Goal: Task Accomplishment & Management: Complete application form

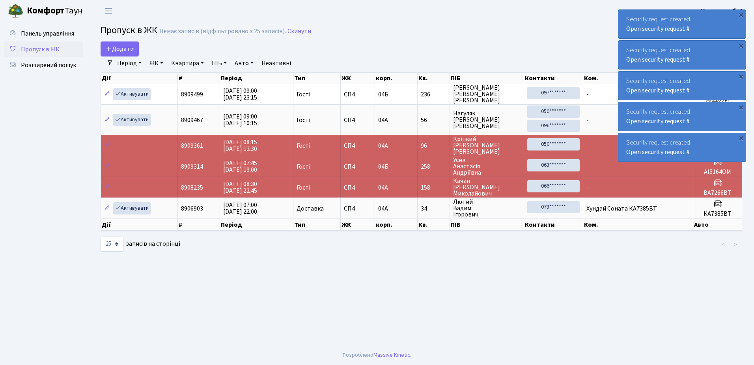
select select "25"
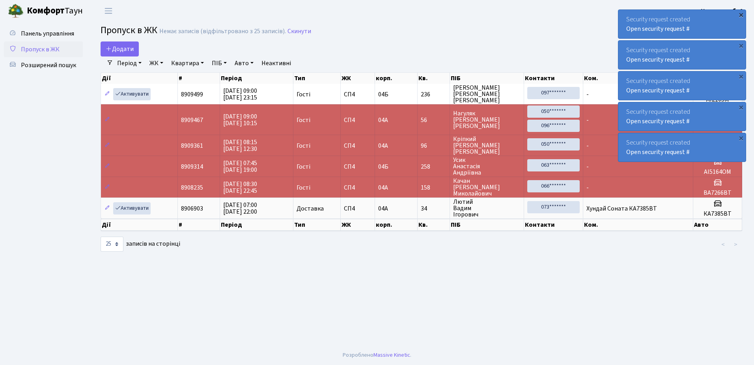
click at [741, 15] on div "×" at bounding box center [741, 15] width 8 height 8
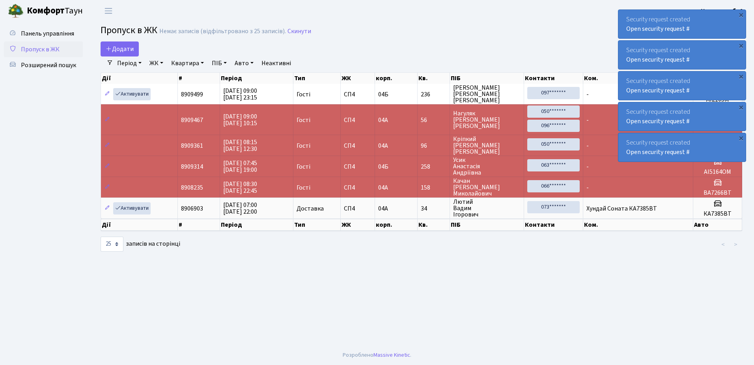
click at [741, 15] on div "×" at bounding box center [741, 15] width 8 height 8
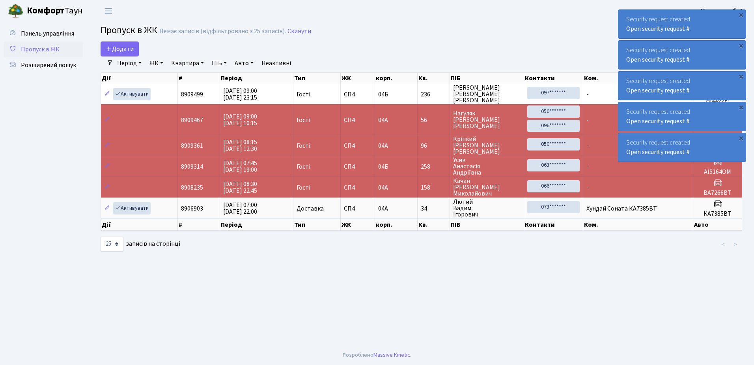
click at [741, 15] on div "×" at bounding box center [741, 15] width 8 height 8
click at [741, 12] on div "×" at bounding box center [741, 15] width 8 height 8
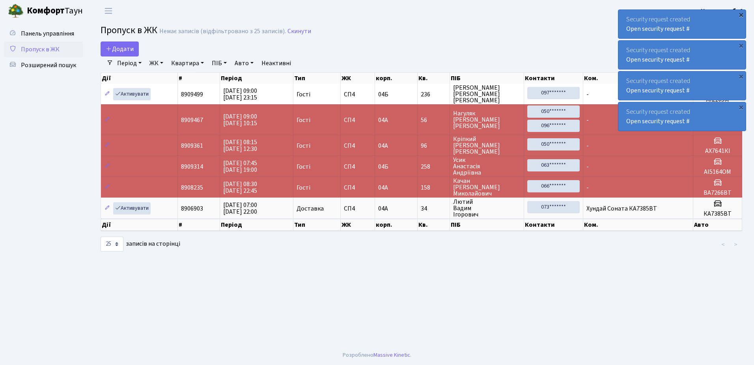
click at [742, 13] on div "×" at bounding box center [741, 15] width 8 height 8
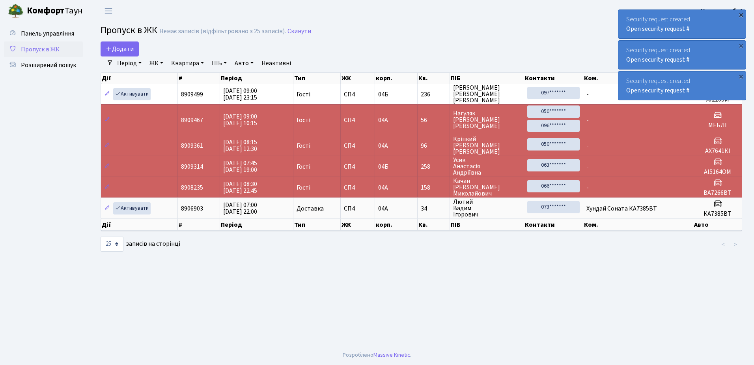
click at [742, 12] on div "×" at bounding box center [741, 15] width 8 height 8
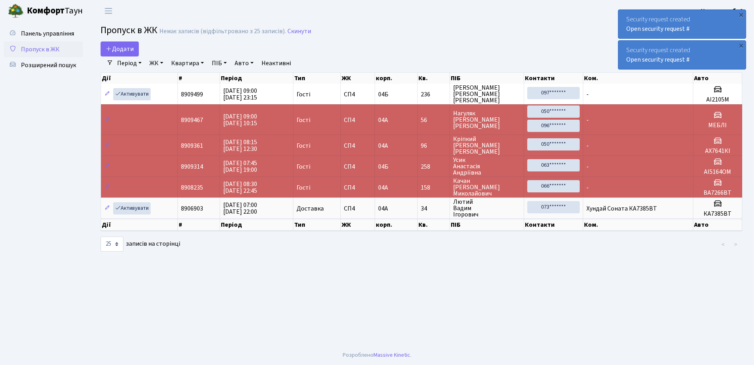
click at [742, 12] on div "×" at bounding box center [741, 15] width 8 height 8
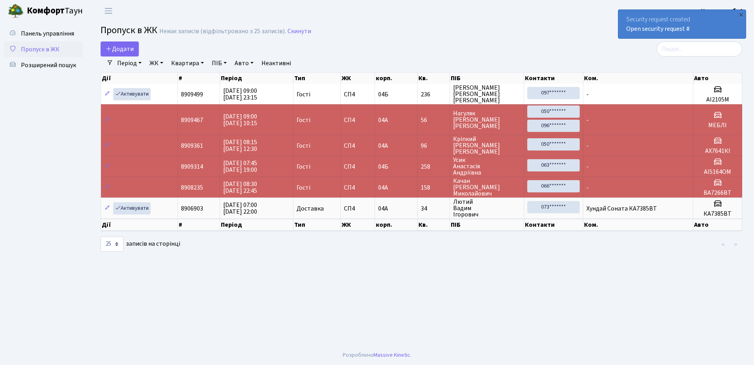
click at [742, 12] on div "×" at bounding box center [741, 15] width 8 height 8
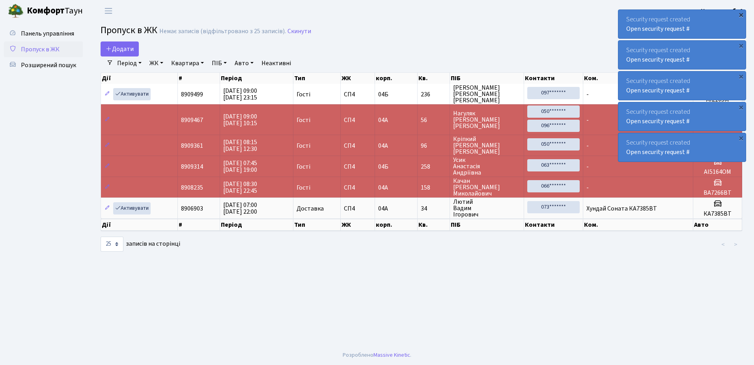
click at [742, 13] on div "×" at bounding box center [741, 15] width 8 height 8
click at [742, 13] on div "Security request created Open security request # × Security request created Ope…" at bounding box center [682, 85] width 128 height 155
click at [742, 13] on div "×" at bounding box center [741, 15] width 8 height 8
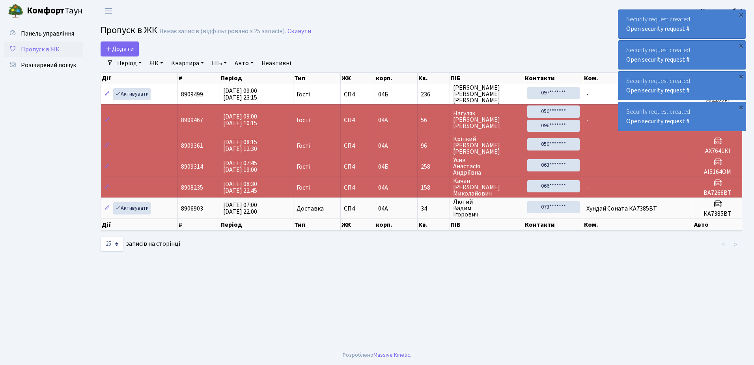
click at [742, 13] on div "×" at bounding box center [741, 15] width 8 height 8
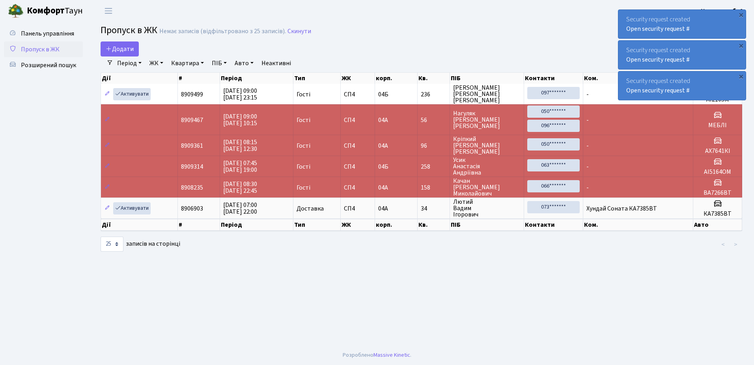
click at [742, 13] on div "×" at bounding box center [741, 15] width 8 height 8
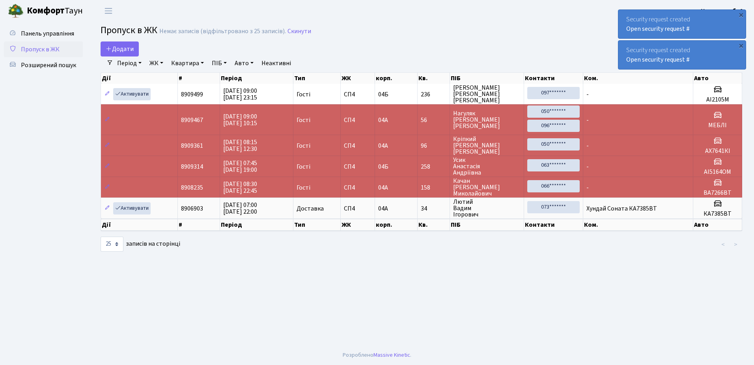
click at [742, 13] on div "×" at bounding box center [741, 15] width 8 height 8
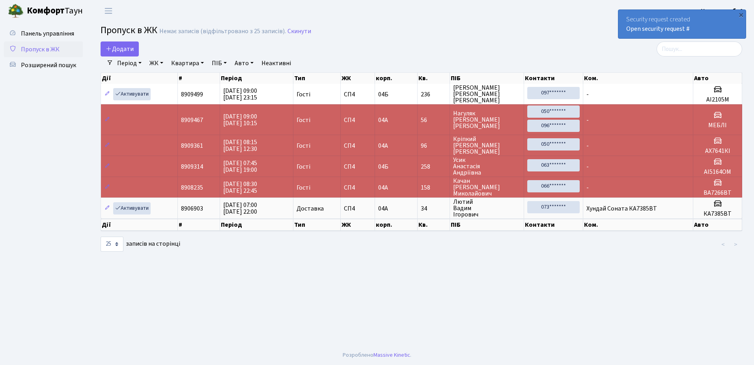
click at [742, 13] on div "×" at bounding box center [741, 15] width 8 height 8
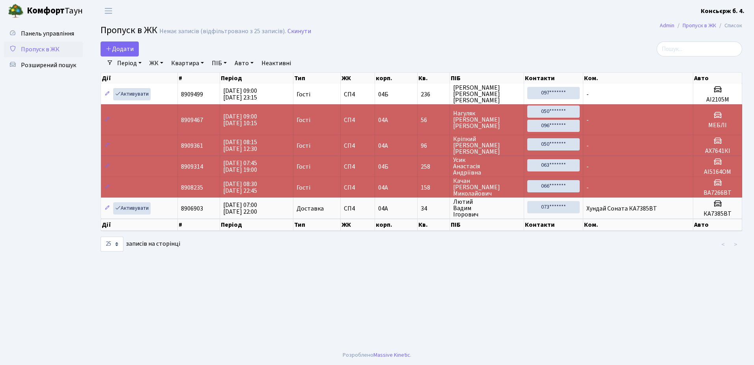
click at [742, 13] on b "Консьєрж б. 4." at bounding box center [723, 11] width 44 height 9
click at [613, 28] on h2 "Пропуск в ЖК Немає записів (відфільтровано з 25 записів). Скинути" at bounding box center [422, 31] width 642 height 13
click at [121, 49] on span "Додати" at bounding box center [120, 49] width 28 height 9
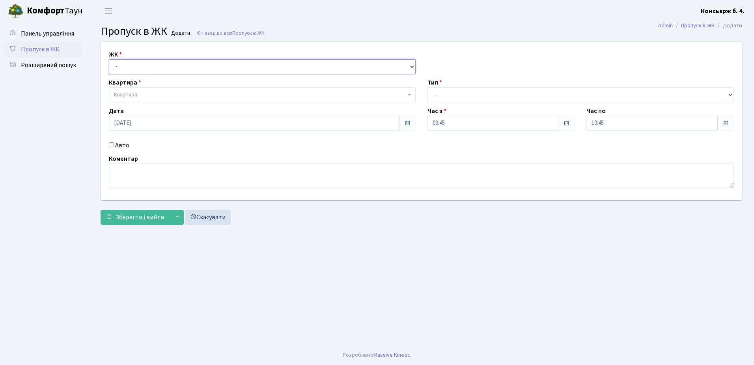
click at [129, 67] on select "- СП4, Столичне шосе, 5" at bounding box center [262, 66] width 307 height 15
select select "325"
click at [109, 59] on select "- СП4, Столичне шосе, 5" at bounding box center [262, 66] width 307 height 15
select select
click at [134, 94] on span "Квартира" at bounding box center [125, 95] width 23 height 8
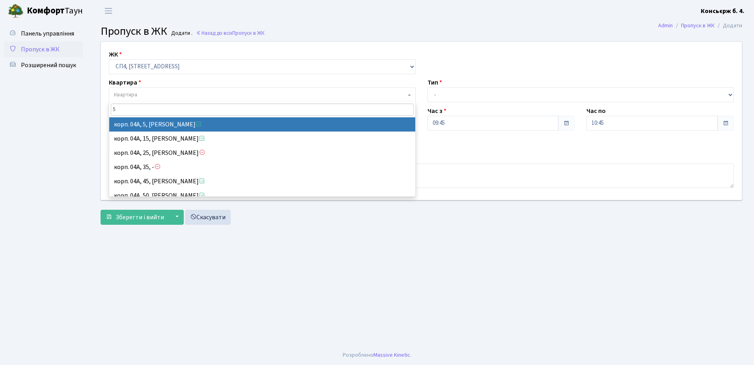
type input "5"
select select "21033"
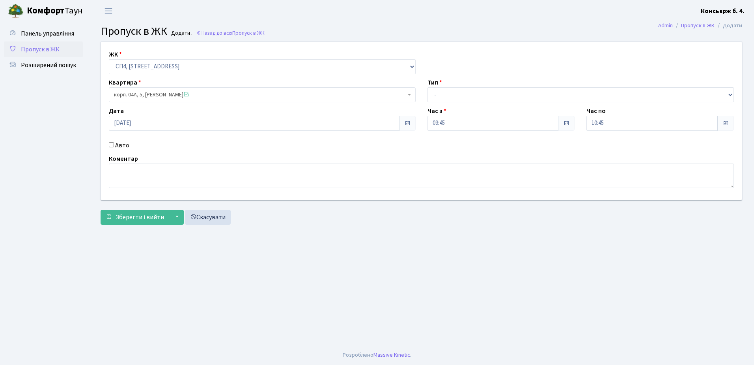
click at [110, 143] on input "Авто" at bounding box center [111, 144] width 5 height 5
checkbox input "true"
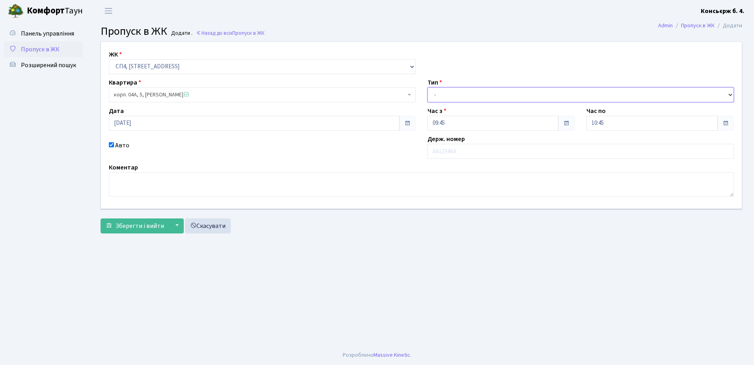
click at [482, 90] on select "- Доставка Таксі Гості Сервіс" at bounding box center [581, 94] width 307 height 15
select select "1"
click at [428, 87] on select "- Доставка Таксі Гості Сервіс" at bounding box center [581, 94] width 307 height 15
click at [462, 150] on input "text" at bounding box center [581, 151] width 307 height 15
type input "r"
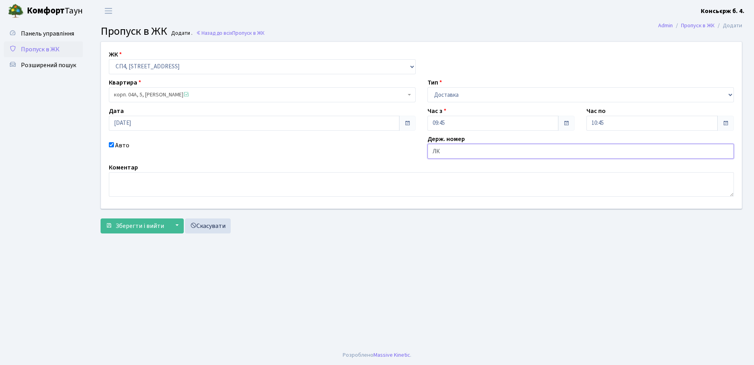
type input "Л"
type input "КА8075РС"
click at [141, 224] on span "Зберегти і вийти" at bounding box center [140, 225] width 49 height 9
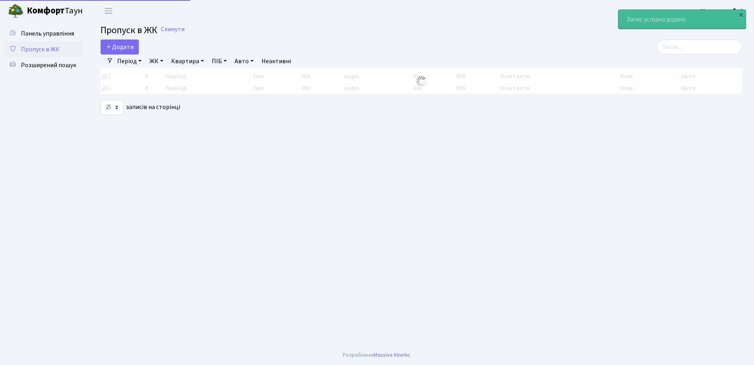
select select "25"
